Goal: Communication & Community: Answer question/provide support

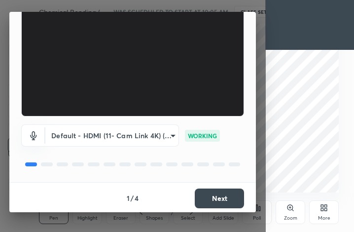
scroll to position [92, 0]
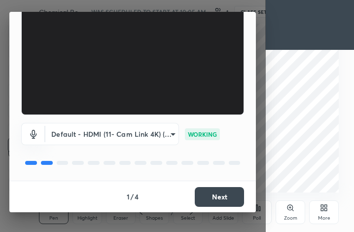
click at [219, 194] on button "Next" at bounding box center [219, 197] width 49 height 20
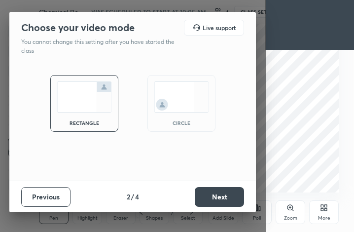
click at [224, 196] on button "Next" at bounding box center [219, 197] width 49 height 20
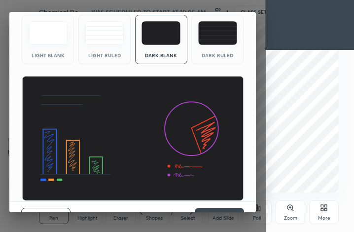
scroll to position [64, 0]
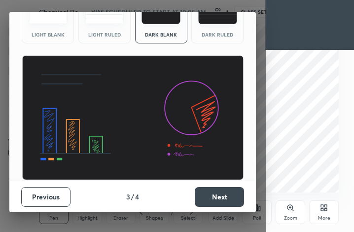
click at [223, 196] on button "Next" at bounding box center [219, 197] width 49 height 20
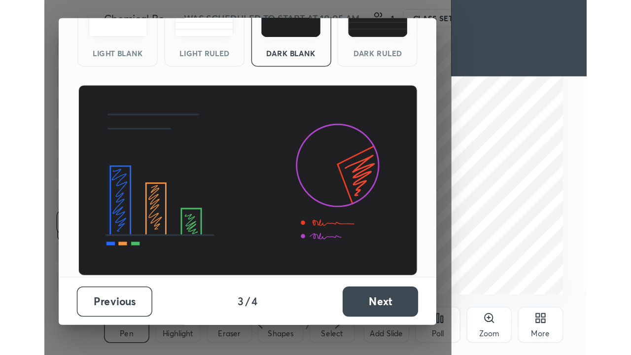
scroll to position [0, 0]
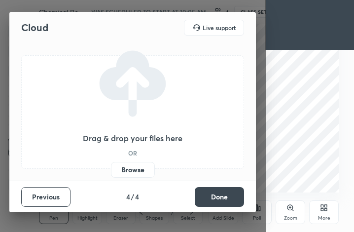
click at [224, 196] on button "Done" at bounding box center [219, 197] width 49 height 20
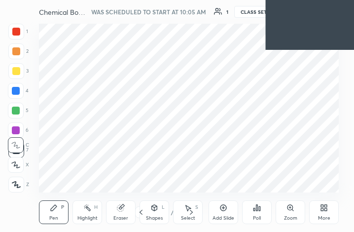
click at [321, 212] on div "More" at bounding box center [324, 212] width 30 height 24
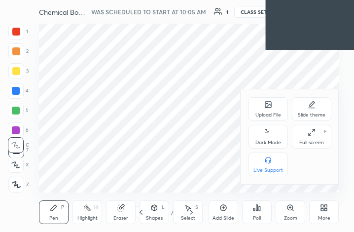
click at [313, 139] on div "Full screen F" at bounding box center [311, 137] width 39 height 24
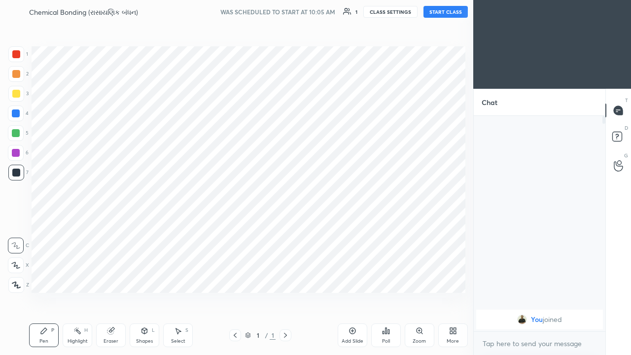
scroll to position [48990, 48848]
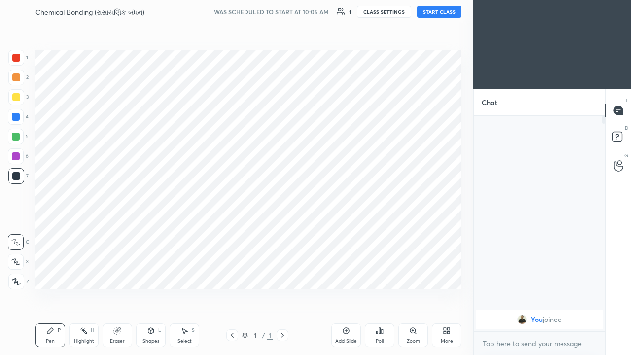
click at [353, 9] on button "START CLASS" at bounding box center [439, 12] width 44 height 12
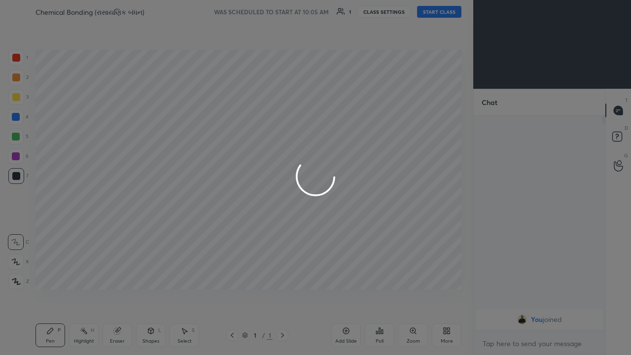
type textarea "x"
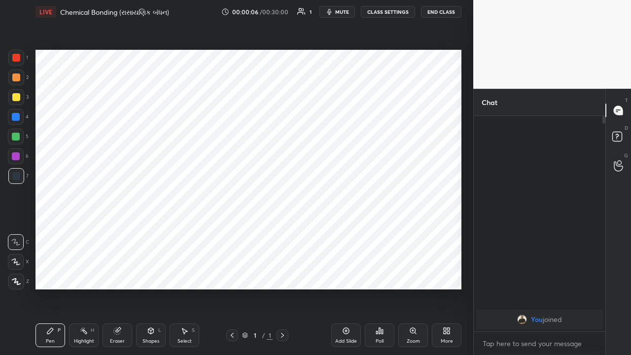
click at [345, 231] on icon at bounding box center [346, 331] width 8 height 8
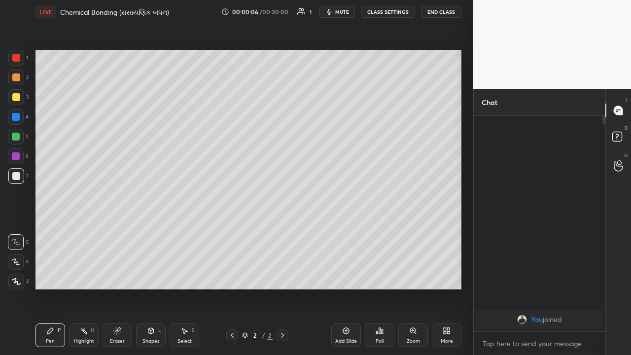
click at [347, 231] on icon at bounding box center [346, 331] width 6 height 6
click at [351, 231] on div "Add Slide" at bounding box center [346, 335] width 30 height 24
click at [353, 231] on div "Add Slide" at bounding box center [346, 335] width 30 height 24
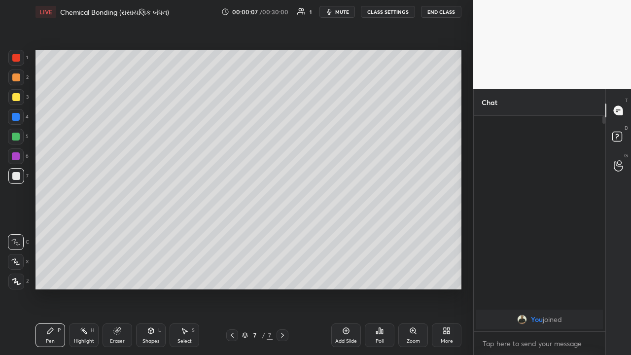
click at [352, 231] on div "Add Slide" at bounding box center [346, 335] width 30 height 24
click at [351, 231] on div "Add Slide" at bounding box center [346, 335] width 30 height 24
click at [347, 231] on div "Add Slide" at bounding box center [346, 335] width 30 height 24
click at [345, 231] on div "Add Slide" at bounding box center [346, 335] width 30 height 24
click at [345, 231] on icon at bounding box center [346, 331] width 8 height 8
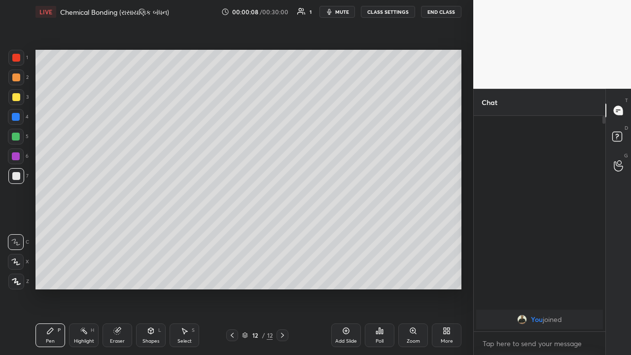
click at [345, 231] on icon at bounding box center [346, 331] width 8 height 8
click at [342, 231] on icon at bounding box center [346, 331] width 8 height 8
click at [339, 231] on div "Add Slide" at bounding box center [346, 335] width 30 height 24
click at [343, 231] on icon at bounding box center [346, 331] width 8 height 8
click at [340, 231] on div "Add Slide" at bounding box center [346, 335] width 30 height 24
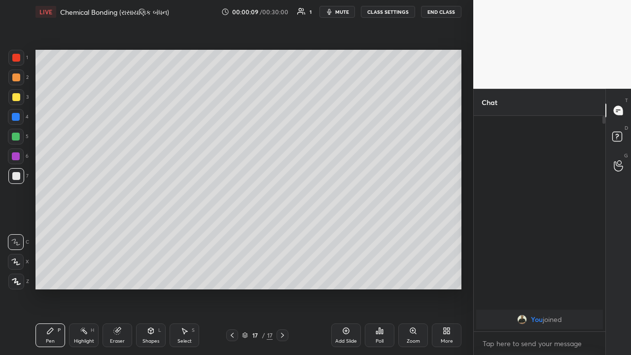
click at [232, 231] on icon at bounding box center [232, 335] width 8 height 8
click at [231, 231] on icon at bounding box center [232, 335] width 8 height 8
click at [232, 231] on icon at bounding box center [232, 335] width 3 height 5
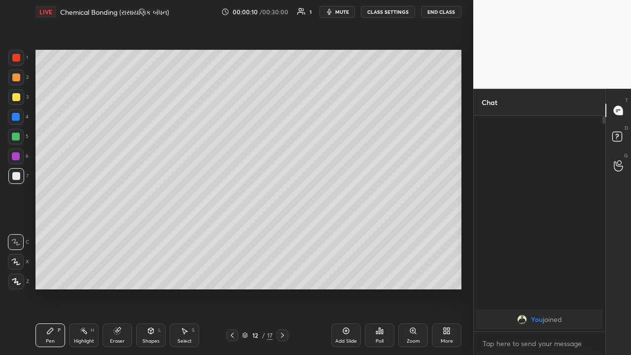
click at [232, 231] on icon at bounding box center [232, 335] width 8 height 8
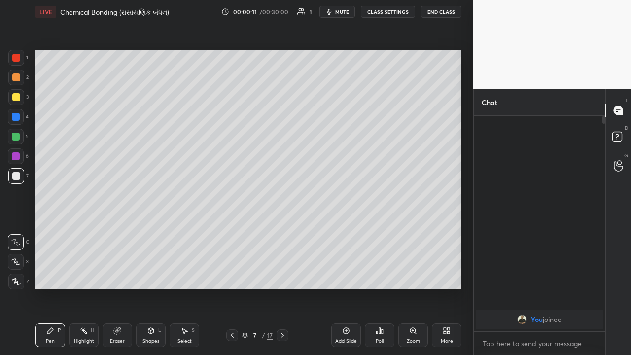
click at [232, 231] on icon at bounding box center [232, 335] width 8 height 8
click at [231, 231] on icon at bounding box center [232, 335] width 8 height 8
click at [232, 231] on icon at bounding box center [232, 335] width 3 height 5
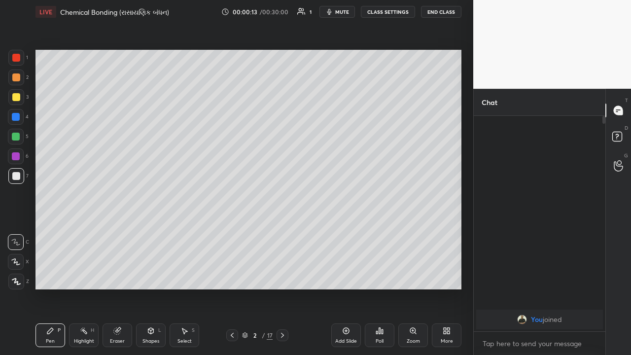
click at [231, 231] on icon at bounding box center [232, 335] width 8 height 8
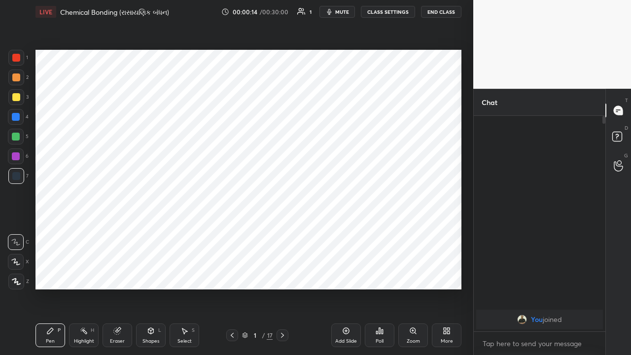
click at [281, 231] on icon at bounding box center [282, 335] width 8 height 8
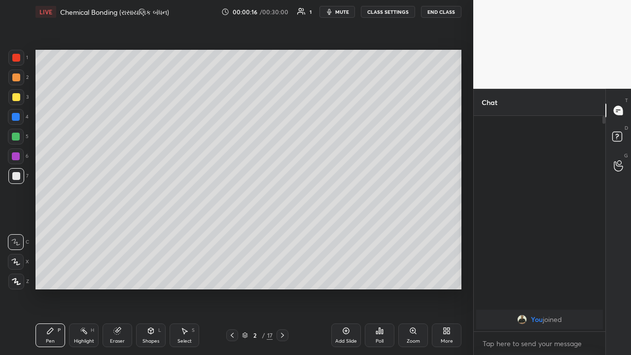
click at [16, 80] on div at bounding box center [16, 77] width 8 height 8
click at [17, 231] on div at bounding box center [16, 262] width 16 height 16
click at [14, 98] on div at bounding box center [16, 97] width 8 height 8
click at [13, 79] on div at bounding box center [16, 77] width 8 height 8
click at [20, 98] on div at bounding box center [16, 97] width 16 height 16
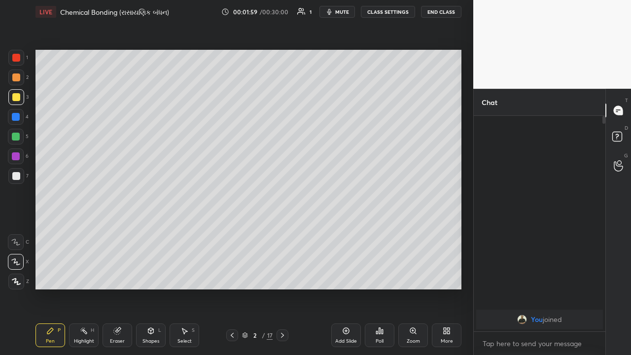
click at [18, 177] on div at bounding box center [16, 176] width 8 height 8
click at [353, 215] on div "Setting up your live class Poll for secs No correct answer Start poll" at bounding box center [249, 170] width 434 height 292
click at [114, 231] on div "Eraser" at bounding box center [118, 335] width 30 height 24
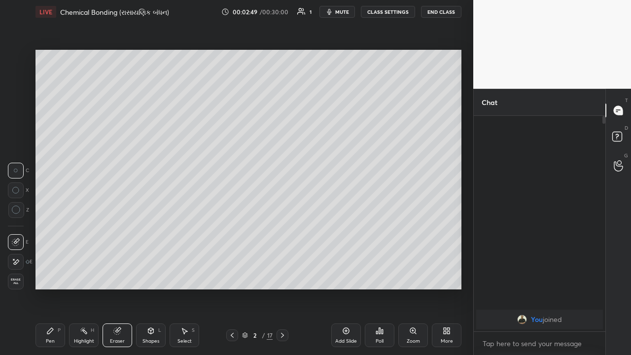
click at [51, 231] on div "Pen P" at bounding box center [50, 335] width 30 height 24
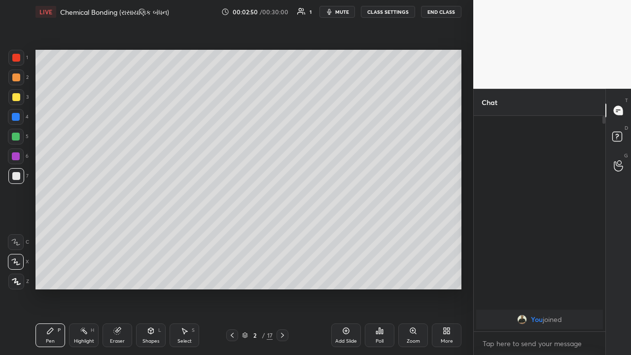
click at [15, 136] on div at bounding box center [16, 137] width 8 height 8
click at [18, 98] on div at bounding box center [16, 97] width 8 height 8
click at [16, 117] on div at bounding box center [16, 117] width 8 height 8
click at [17, 176] on div at bounding box center [16, 176] width 8 height 8
click at [17, 138] on div at bounding box center [16, 137] width 8 height 8
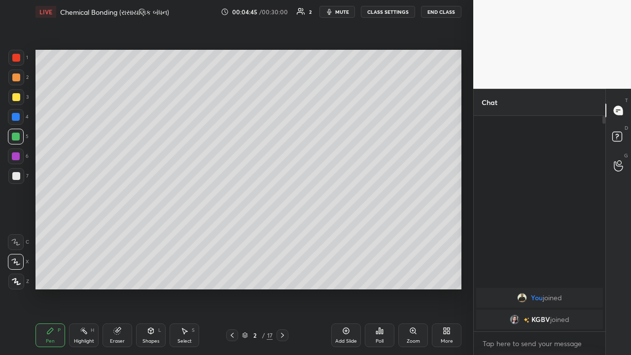
click at [14, 179] on div at bounding box center [16, 176] width 8 height 8
click at [16, 99] on div at bounding box center [16, 97] width 8 height 8
click at [13, 175] on div at bounding box center [16, 176] width 8 height 8
click at [14, 157] on div at bounding box center [16, 156] width 8 height 8
click at [282, 231] on icon at bounding box center [282, 335] width 3 height 5
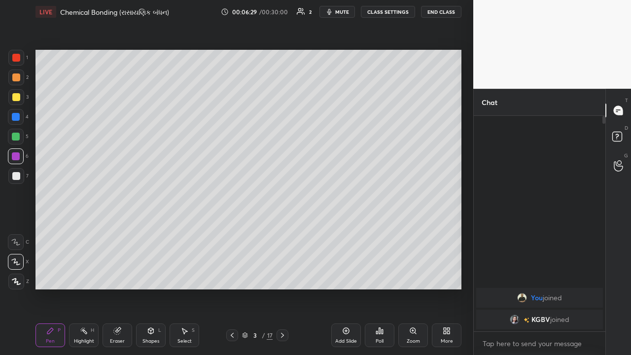
click at [16, 137] on div at bounding box center [16, 137] width 8 height 8
click at [14, 157] on div at bounding box center [16, 156] width 8 height 8
click at [19, 174] on div at bounding box center [16, 176] width 8 height 8
click at [232, 231] on icon at bounding box center [232, 335] width 8 height 8
click at [282, 231] on icon at bounding box center [282, 335] width 8 height 8
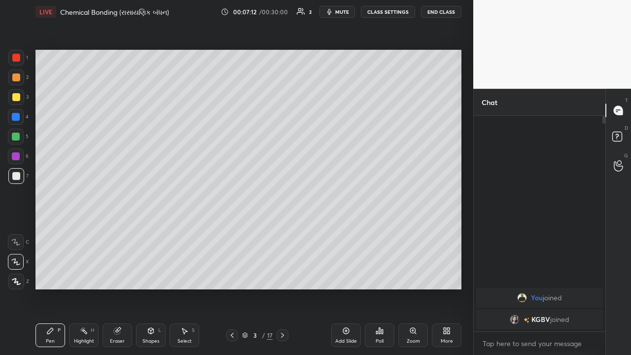
click at [13, 158] on div at bounding box center [16, 156] width 8 height 8
click at [16, 136] on div at bounding box center [16, 137] width 8 height 8
click at [17, 178] on div at bounding box center [16, 176] width 8 height 8
click at [13, 159] on div at bounding box center [16, 156] width 8 height 8
click at [18, 137] on div at bounding box center [16, 137] width 8 height 8
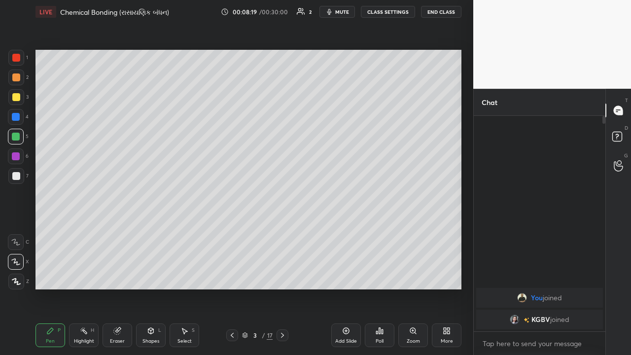
click at [12, 156] on div at bounding box center [16, 156] width 8 height 8
click at [232, 231] on icon at bounding box center [232, 335] width 8 height 8
click at [12, 177] on div at bounding box center [16, 176] width 8 height 8
click at [282, 231] on icon at bounding box center [282, 335] width 8 height 8
click at [283, 231] on icon at bounding box center [282, 335] width 8 height 8
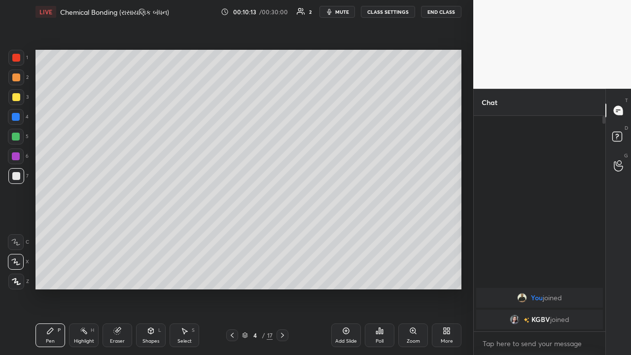
click at [15, 118] on div at bounding box center [16, 117] width 8 height 8
click at [15, 97] on div at bounding box center [16, 97] width 8 height 8
click at [16, 175] on div at bounding box center [16, 176] width 8 height 8
click at [16, 157] on div at bounding box center [16, 156] width 8 height 8
click at [14, 177] on div at bounding box center [16, 176] width 8 height 8
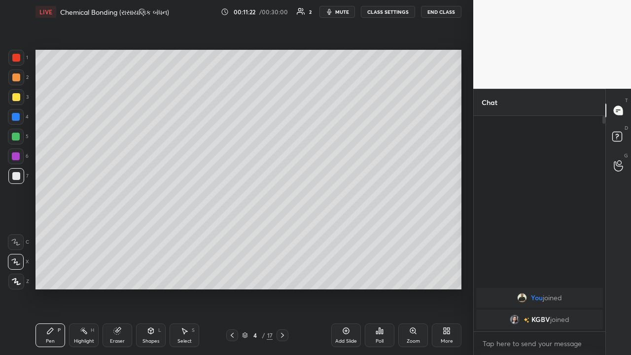
click at [14, 151] on div at bounding box center [16, 156] width 16 height 16
click at [15, 98] on div at bounding box center [16, 97] width 8 height 8
click at [16, 175] on div at bounding box center [16, 176] width 8 height 8
click at [17, 118] on div at bounding box center [16, 117] width 8 height 8
click at [16, 100] on div at bounding box center [16, 97] width 8 height 8
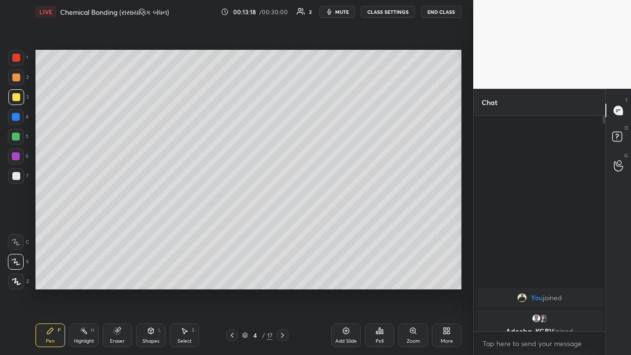
click at [281, 231] on icon at bounding box center [282, 335] width 8 height 8
click at [16, 156] on div at bounding box center [16, 156] width 8 height 8
click at [16, 137] on div at bounding box center [16, 137] width 8 height 8
click at [17, 160] on div at bounding box center [16, 156] width 16 height 16
click at [17, 177] on div at bounding box center [16, 176] width 8 height 8
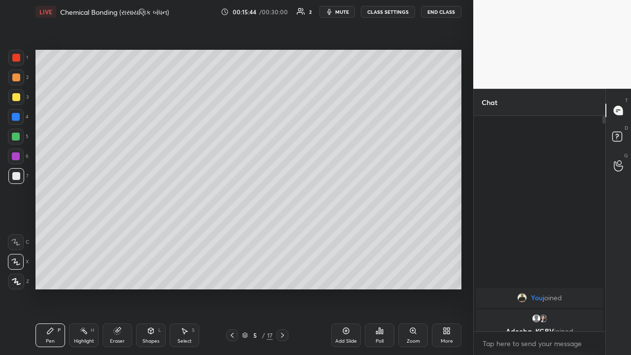
click at [16, 157] on div at bounding box center [16, 156] width 8 height 8
click at [18, 120] on div at bounding box center [16, 117] width 8 height 8
click at [19, 178] on div at bounding box center [16, 176] width 8 height 8
click at [353, 160] on div "Setting up your live class Poll for secs No correct answer Start poll" at bounding box center [249, 170] width 434 height 292
click at [17, 99] on div at bounding box center [16, 97] width 8 height 8
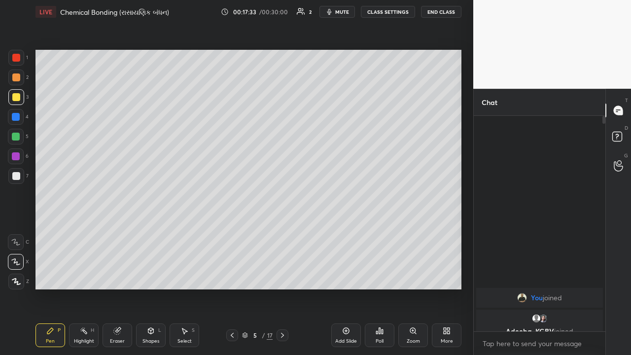
click at [13, 138] on div at bounding box center [16, 137] width 8 height 8
click at [16, 98] on div at bounding box center [16, 97] width 8 height 8
click at [282, 231] on icon at bounding box center [282, 335] width 8 height 8
click at [17, 79] on div at bounding box center [16, 77] width 8 height 8
click at [17, 172] on div at bounding box center [16, 176] width 8 height 8
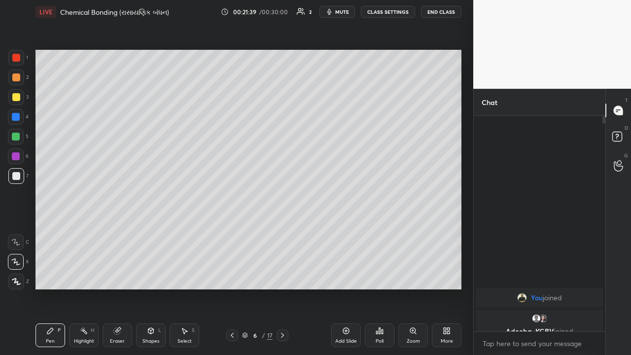
click at [18, 157] on div at bounding box center [16, 156] width 8 height 8
click at [12, 175] on div at bounding box center [16, 176] width 8 height 8
click at [97, 231] on div "Setting up your live class Poll for secs No correct answer Start poll" at bounding box center [249, 170] width 434 height 292
click at [98, 231] on div "Setting up your live class Poll for secs No correct answer Start poll" at bounding box center [249, 170] width 434 height 292
click at [283, 231] on icon at bounding box center [282, 335] width 8 height 8
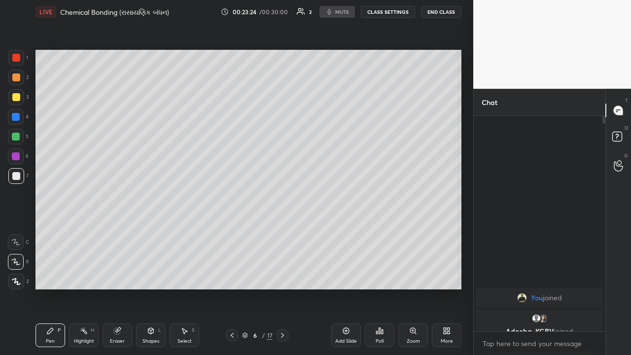
click at [282, 231] on icon at bounding box center [282, 335] width 8 height 8
click at [286, 231] on div at bounding box center [282, 335] width 12 height 12
click at [277, 231] on div at bounding box center [282, 335] width 12 height 12
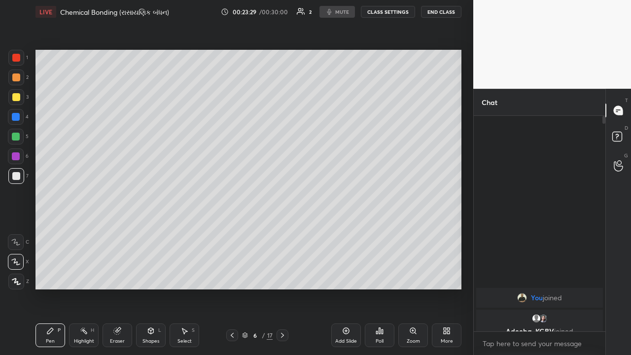
click at [282, 231] on icon at bounding box center [282, 335] width 3 height 5
click at [283, 231] on icon at bounding box center [282, 335] width 8 height 8
click at [282, 231] on icon at bounding box center [282, 335] width 8 height 8
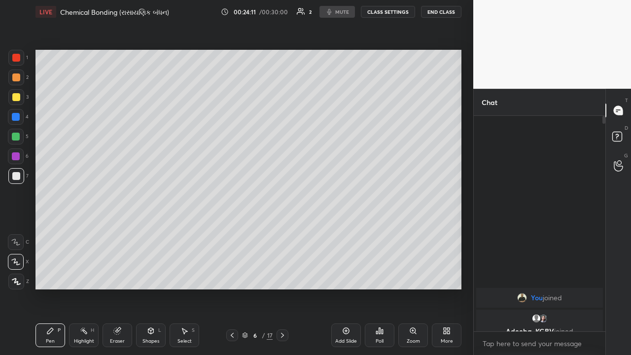
click at [282, 231] on icon at bounding box center [282, 335] width 8 height 8
click at [283, 231] on icon at bounding box center [282, 335] width 8 height 8
click at [84, 231] on div "Highlight" at bounding box center [84, 341] width 20 height 5
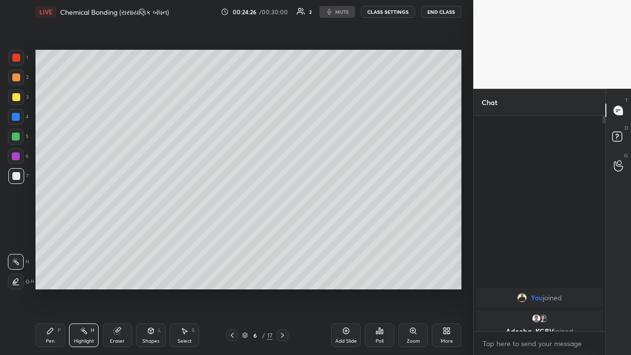
click at [117, 231] on div "Eraser" at bounding box center [118, 335] width 30 height 24
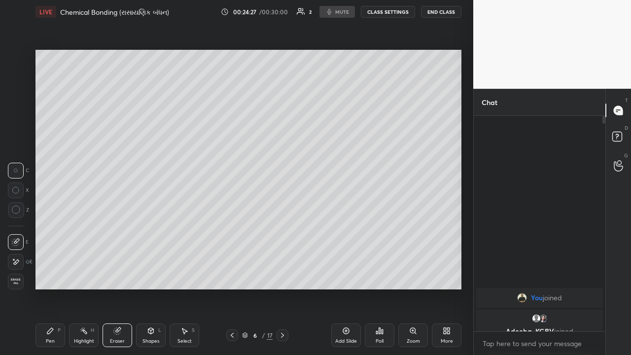
click at [150, 231] on div "Shapes" at bounding box center [150, 341] width 17 height 5
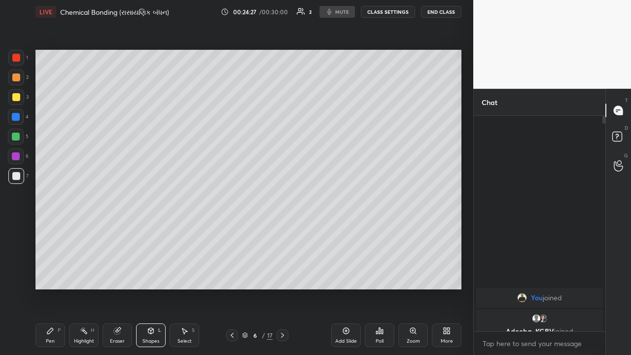
click at [186, 231] on div "Select S" at bounding box center [185, 335] width 30 height 24
click at [282, 231] on icon at bounding box center [282, 335] width 8 height 8
click at [283, 231] on icon at bounding box center [282, 335] width 8 height 8
click at [281, 231] on icon at bounding box center [282, 335] width 8 height 8
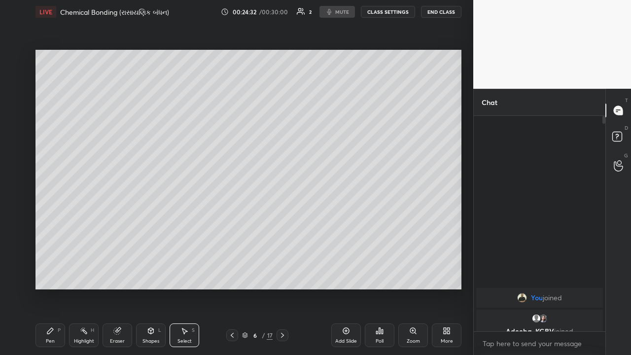
click at [49, 87] on div "0 ° Undo Copy Duplicate Duplicate to new slide Delete" at bounding box center [248, 170] width 426 height 240
click at [44, 96] on div "0 ° Undo Copy Duplicate Duplicate to new slide Delete" at bounding box center [248, 170] width 426 height 240
click at [232, 231] on icon at bounding box center [232, 335] width 8 height 8
click at [231, 231] on icon at bounding box center [232, 335] width 8 height 8
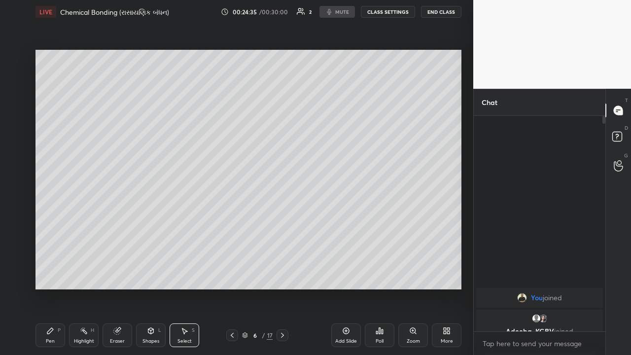
click at [282, 231] on icon at bounding box center [282, 335] width 8 height 8
click at [281, 231] on icon at bounding box center [282, 335] width 8 height 8
